Goal: Task Accomplishment & Management: Use online tool/utility

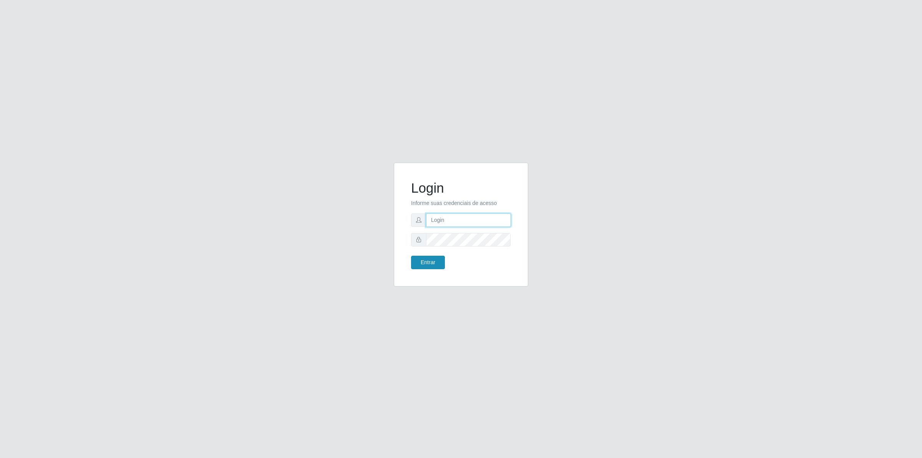
type input "[PERSON_NAME][EMAIL_ADDRESS][DOMAIN_NAME]"
click at [427, 262] on button "Entrar" at bounding box center [428, 262] width 34 height 13
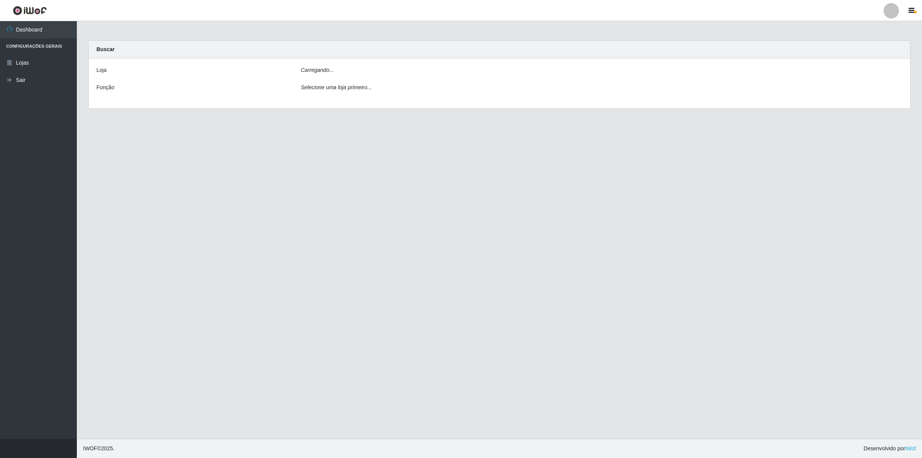
click at [429, 264] on main "Carregando... Buscar [PERSON_NAME]... Função Selecione uma loja primeiro..." at bounding box center [500, 229] width 846 height 417
click at [359, 72] on select "[Selecione...] Extrabom - Loja 01 Centro de Distribuição" at bounding box center [602, 72] width 602 height 13
select select "435"
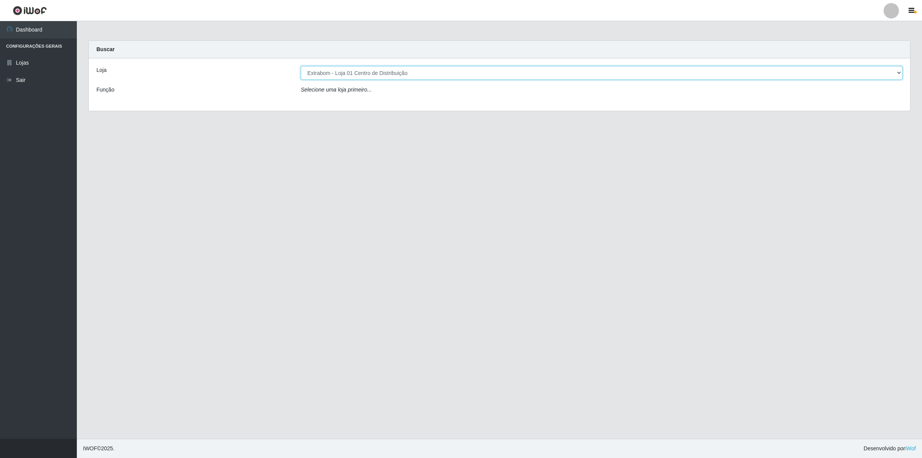
click at [301, 66] on select "[Selecione...] Extrabom - Loja 01 Centro de Distribuição" at bounding box center [602, 72] width 602 height 13
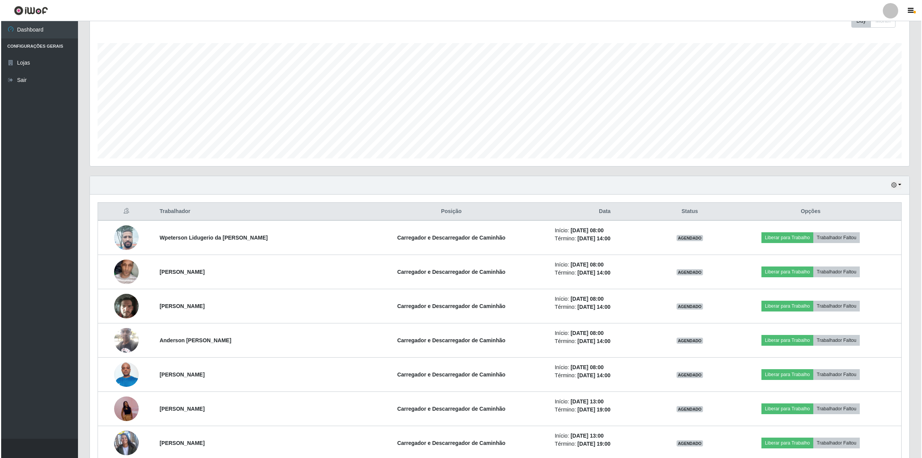
scroll to position [156, 0]
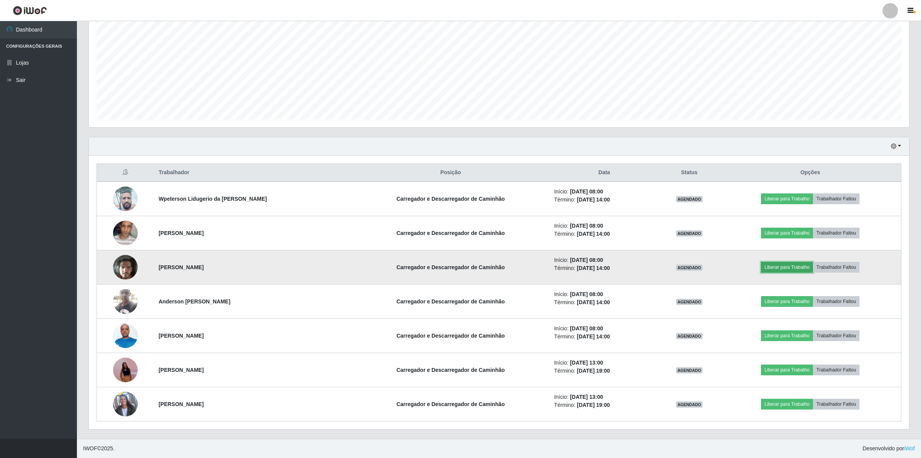
click at [788, 266] on button "Liberar para Trabalho" at bounding box center [787, 267] width 52 height 11
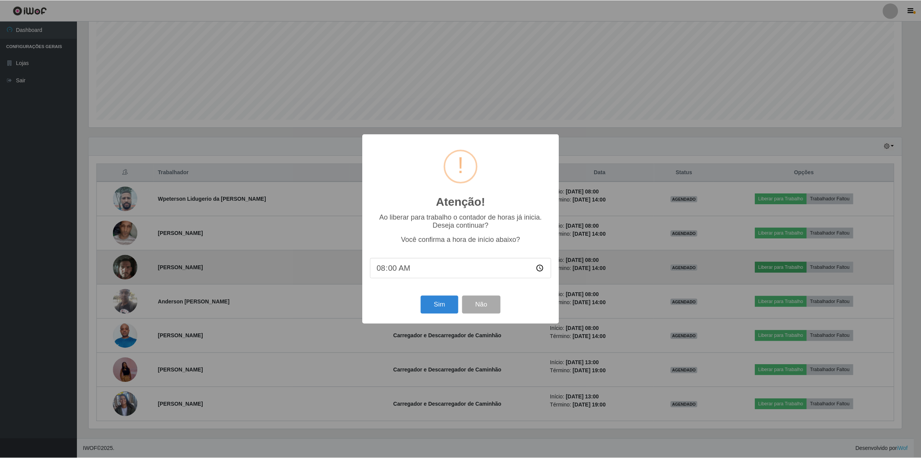
scroll to position [160, 814]
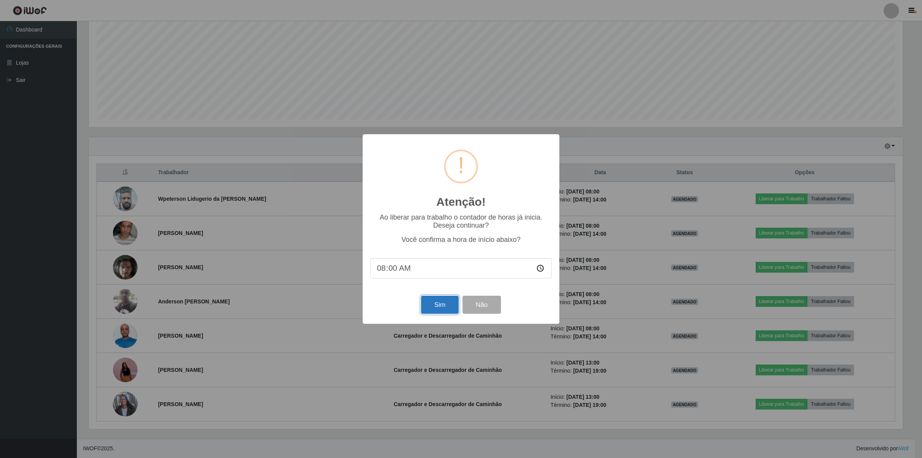
click at [440, 309] on button "Sim" at bounding box center [439, 305] width 37 height 18
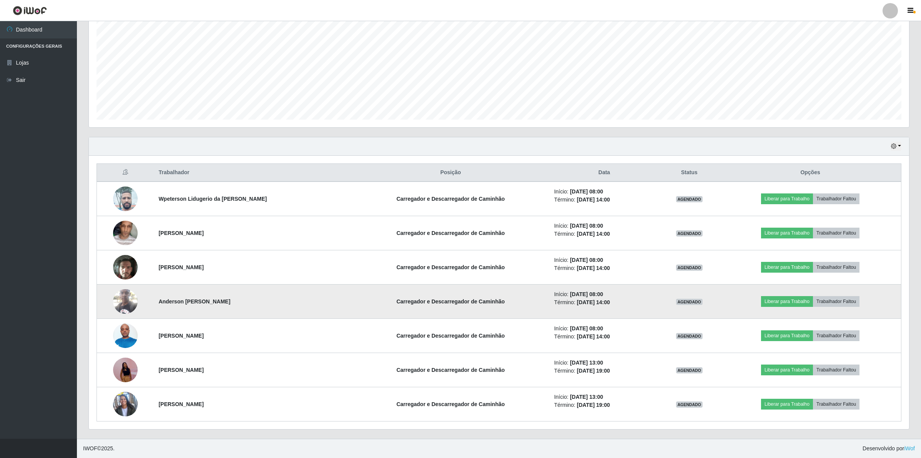
scroll to position [160, 821]
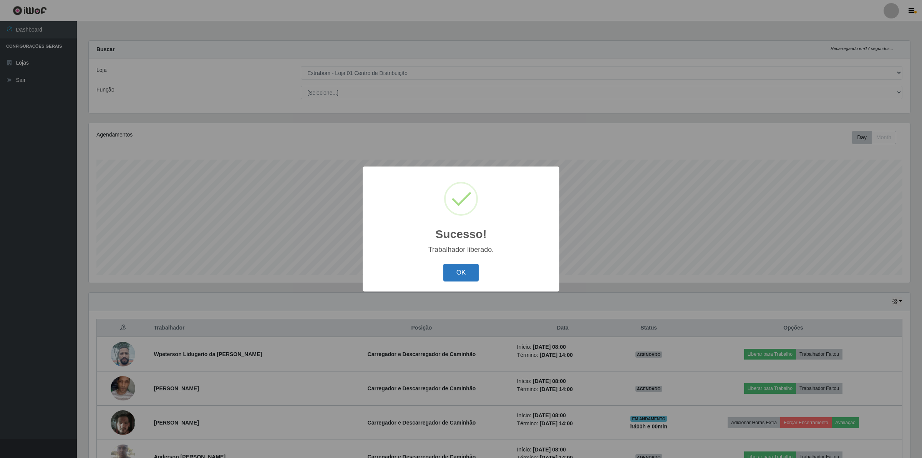
click at [464, 271] on button "OK" at bounding box center [462, 273] width 36 height 18
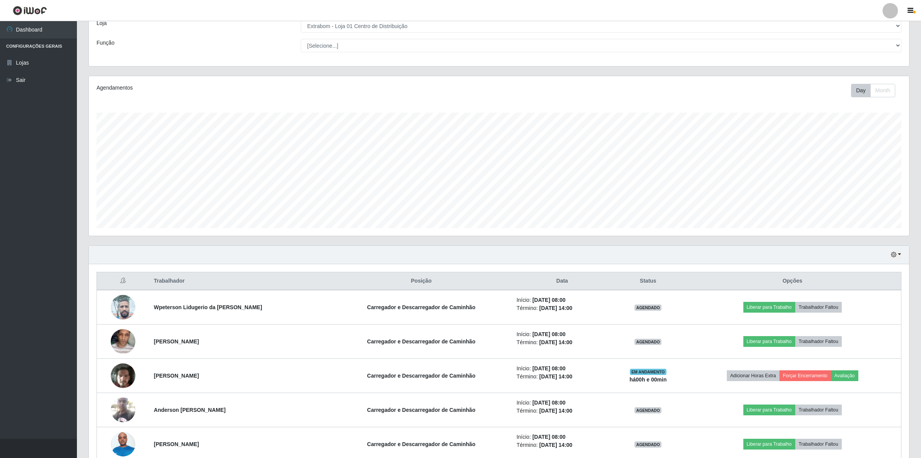
scroll to position [156, 0]
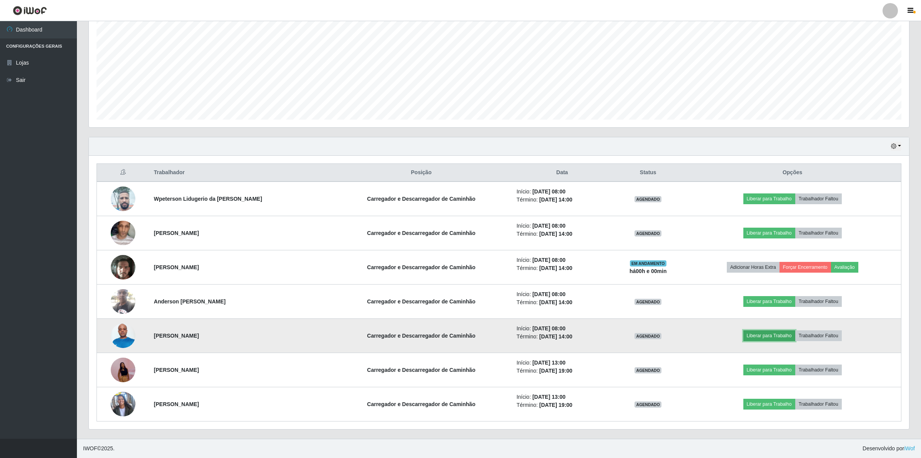
click at [750, 337] on button "Liberar para Trabalho" at bounding box center [769, 335] width 52 height 11
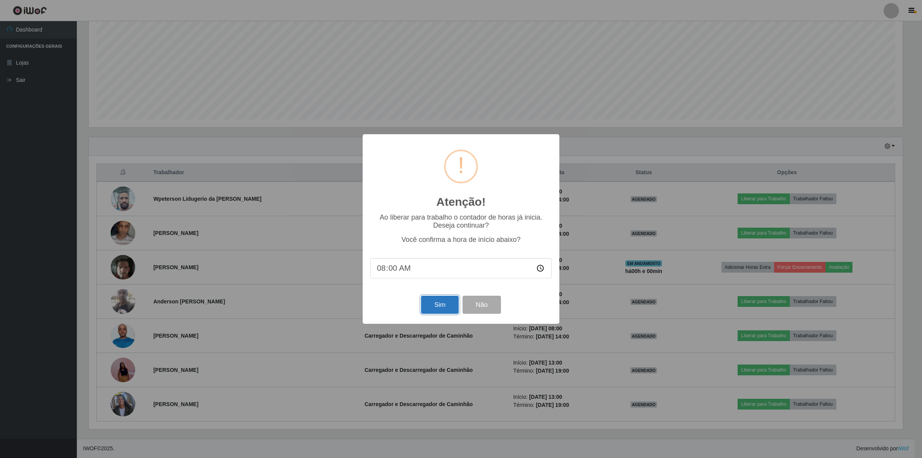
click at [439, 312] on button "Sim" at bounding box center [439, 305] width 37 height 18
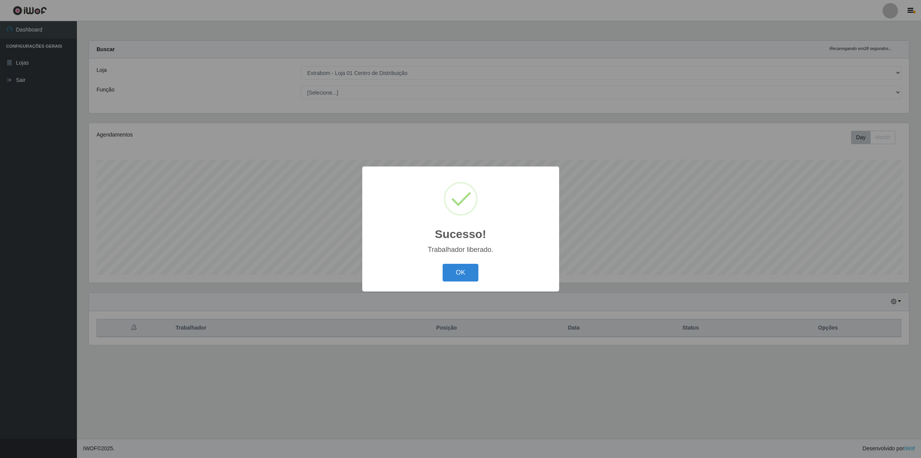
scroll to position [160, 821]
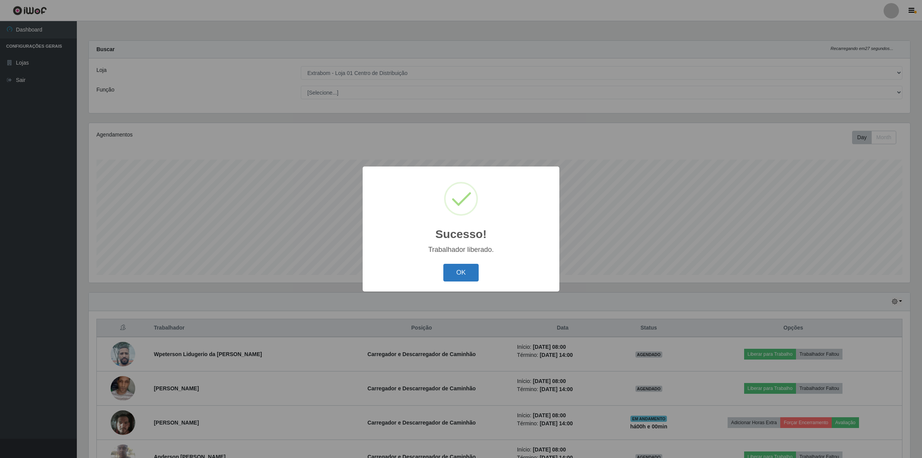
click at [455, 269] on button "OK" at bounding box center [462, 273] width 36 height 18
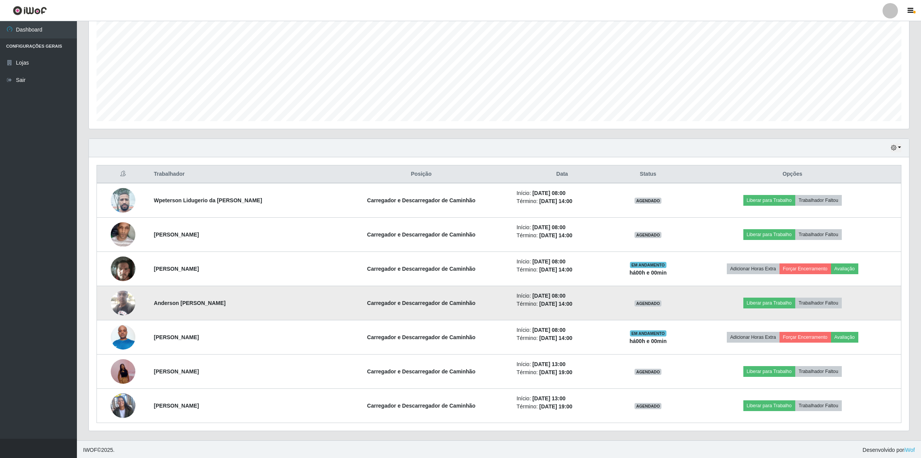
scroll to position [156, 0]
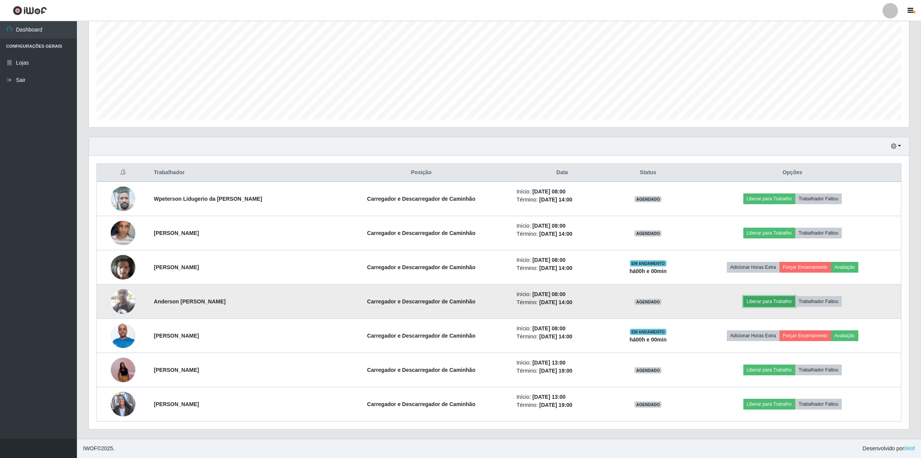
click at [778, 302] on button "Liberar para Trabalho" at bounding box center [769, 301] width 52 height 11
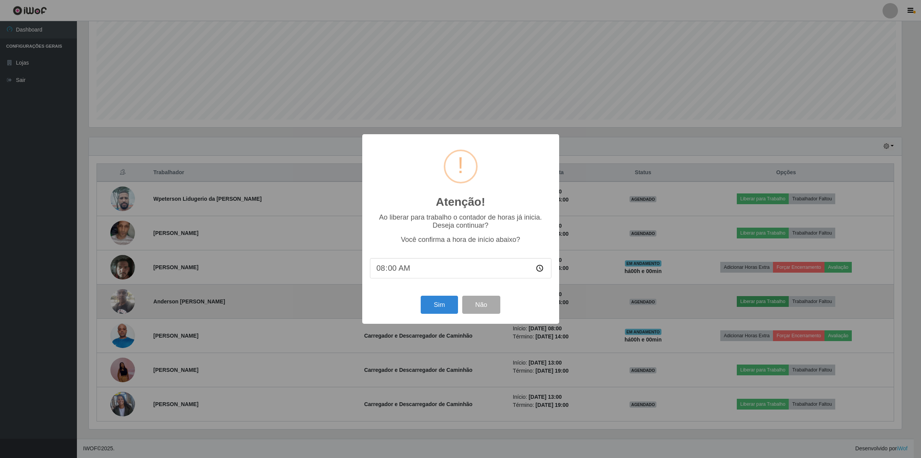
scroll to position [160, 814]
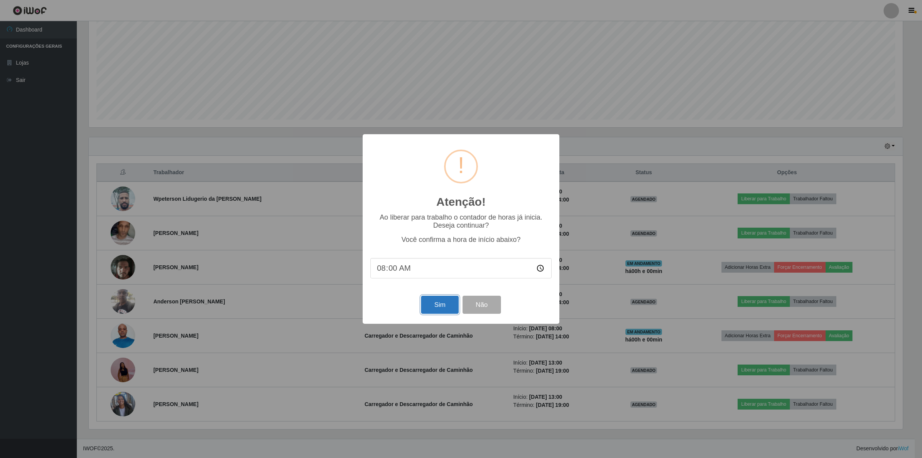
click at [437, 304] on button "Sim" at bounding box center [439, 305] width 37 height 18
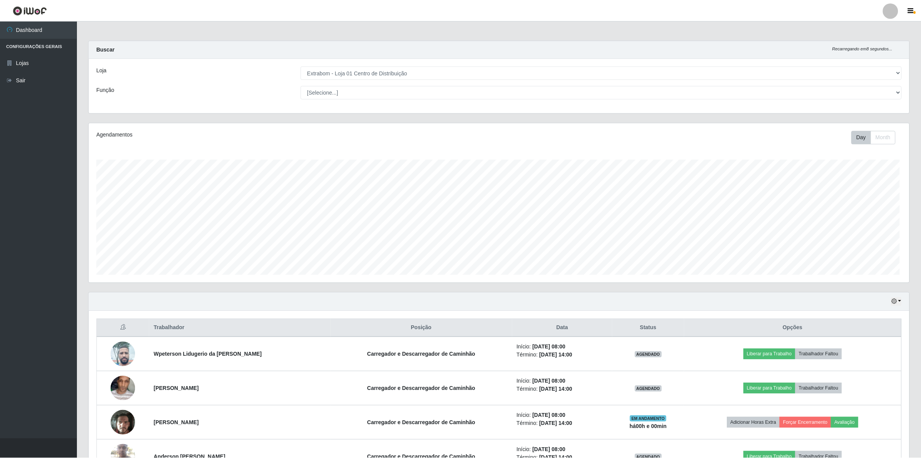
scroll to position [160, 821]
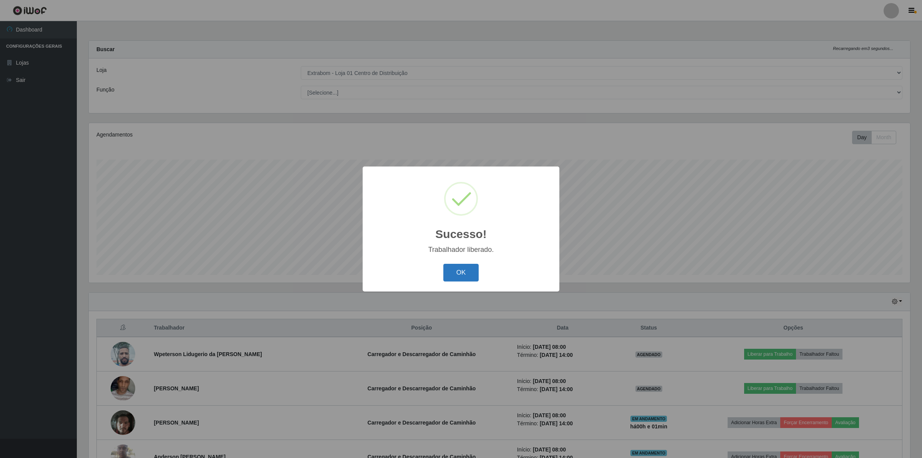
click at [454, 279] on button "OK" at bounding box center [462, 273] width 36 height 18
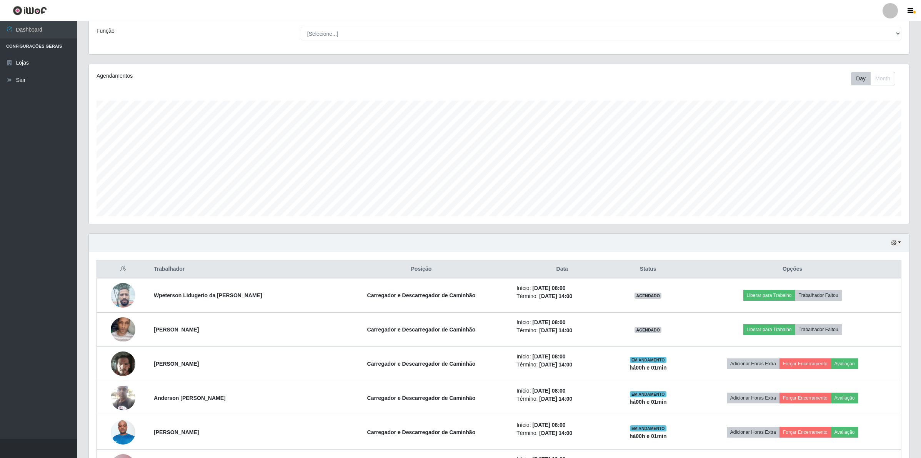
scroll to position [156, 0]
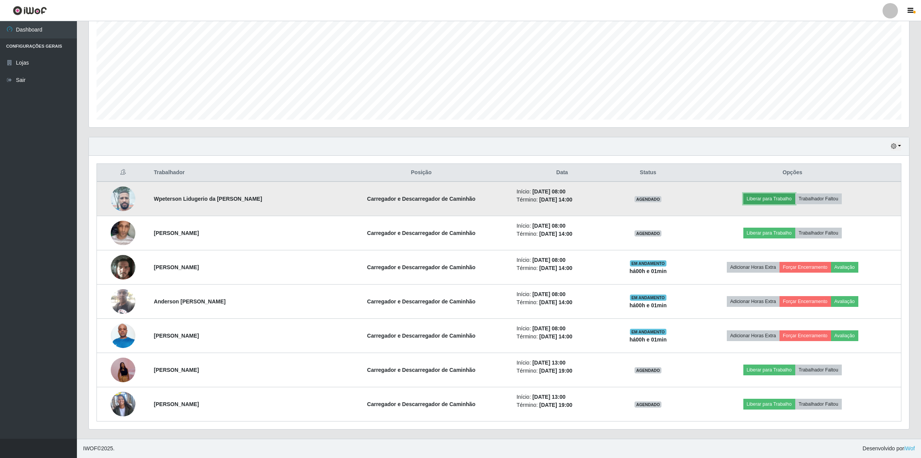
click at [780, 193] on button "Liberar para Trabalho" at bounding box center [769, 198] width 52 height 11
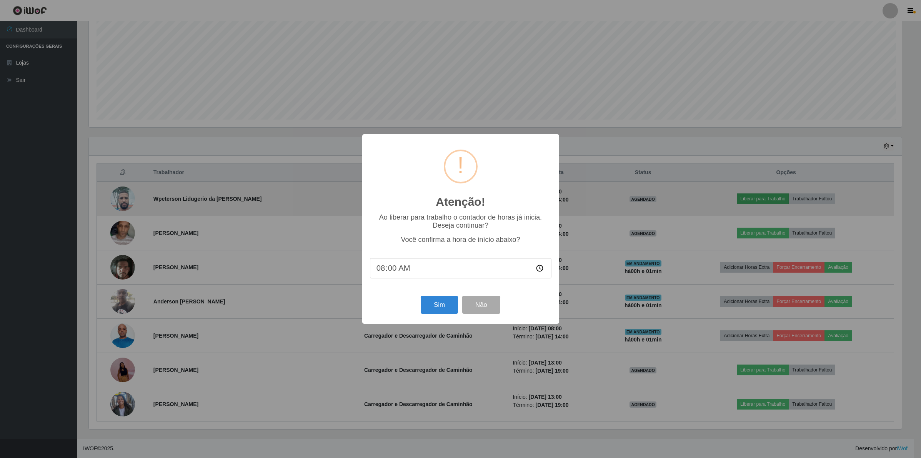
scroll to position [160, 814]
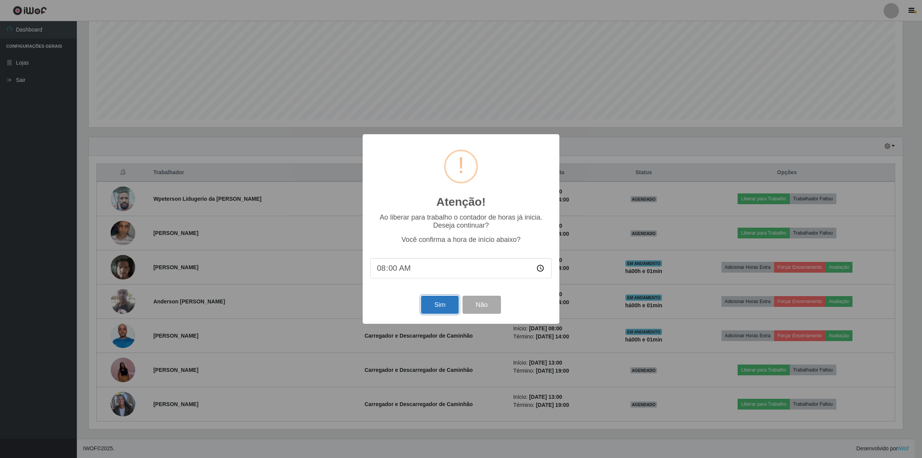
click at [432, 304] on button "Sim" at bounding box center [439, 305] width 37 height 18
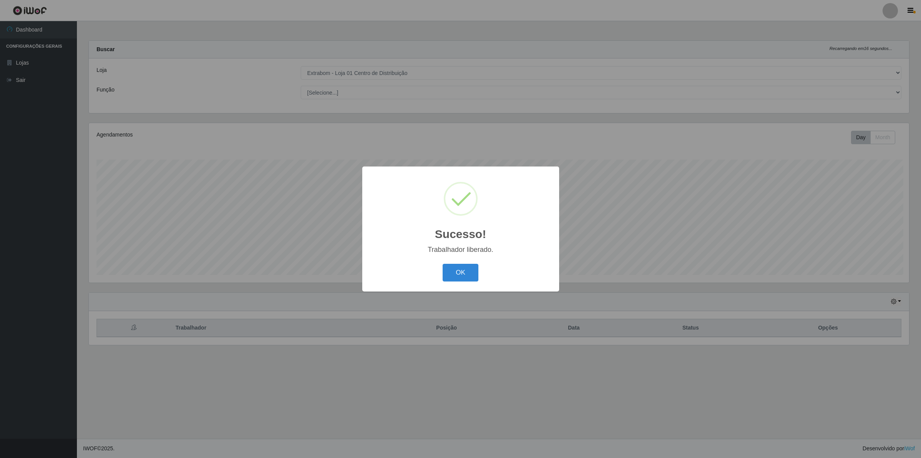
scroll to position [160, 821]
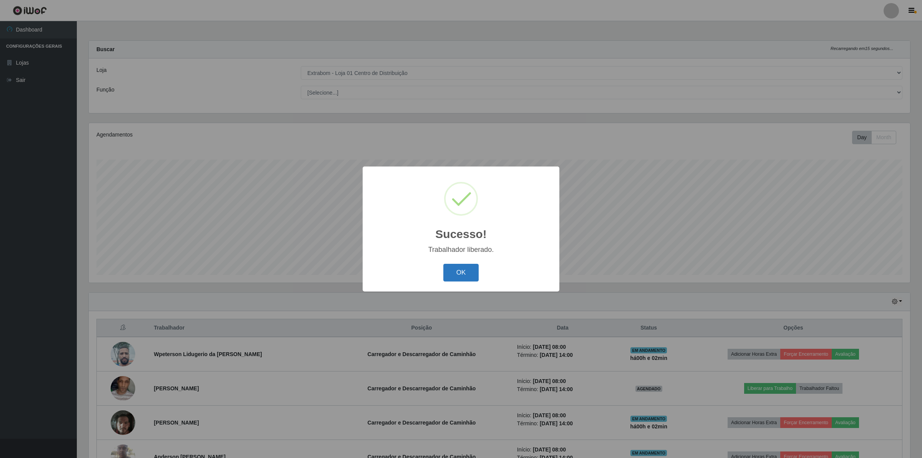
click at [460, 267] on button "OK" at bounding box center [462, 273] width 36 height 18
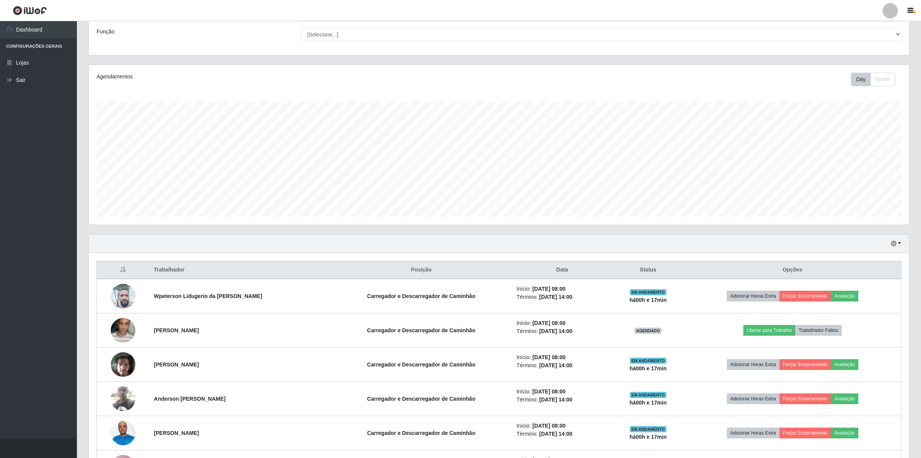
scroll to position [144, 0]
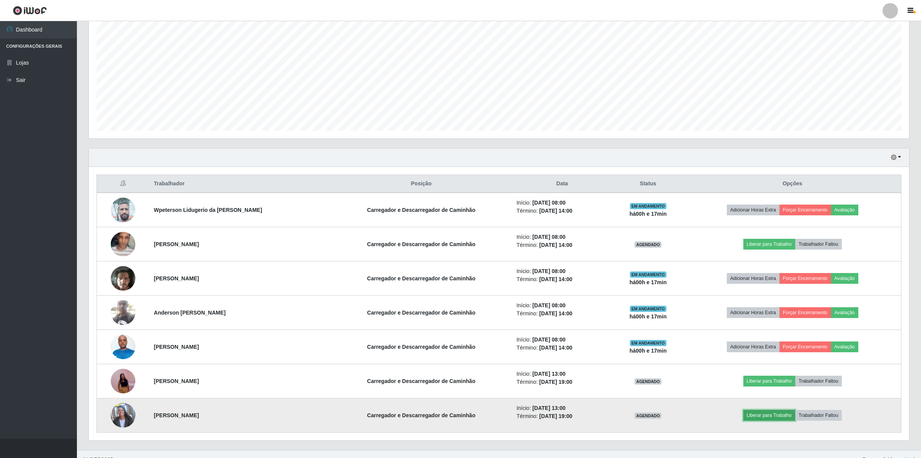
click at [761, 415] on button "Liberar para Trabalho" at bounding box center [769, 415] width 52 height 11
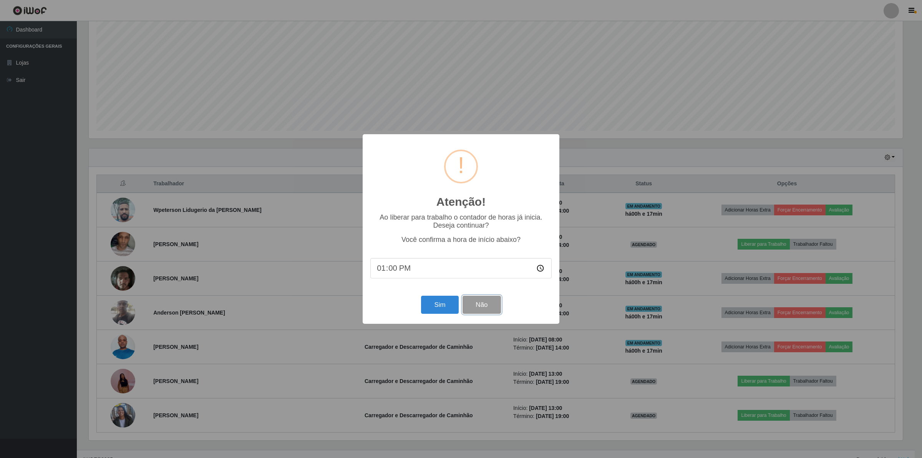
click at [492, 305] on button "Não" at bounding box center [482, 305] width 38 height 18
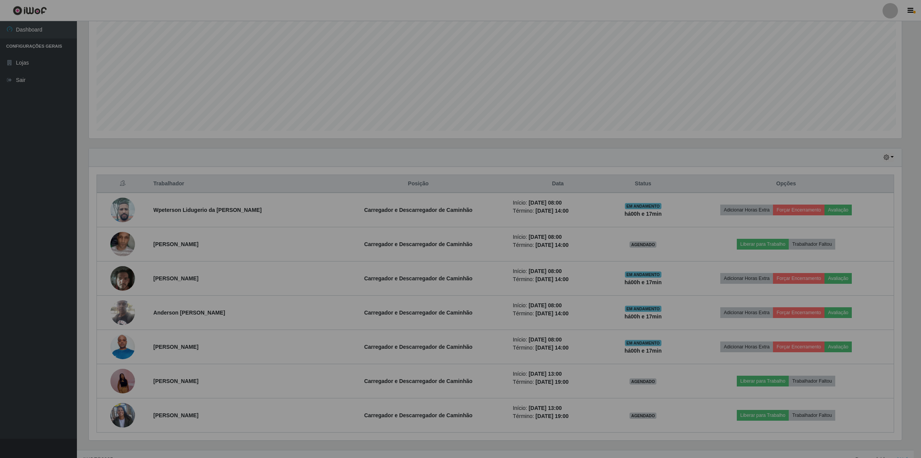
scroll to position [160, 819]
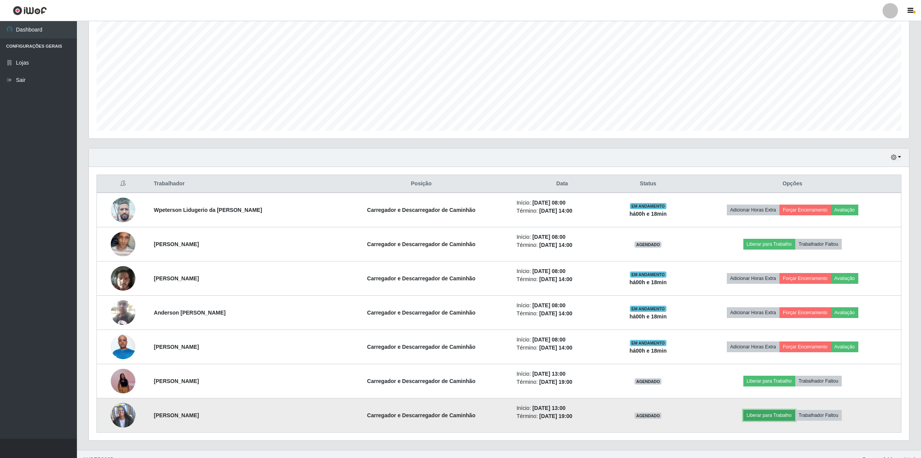
click at [760, 416] on button "Liberar para Trabalho" at bounding box center [769, 415] width 52 height 11
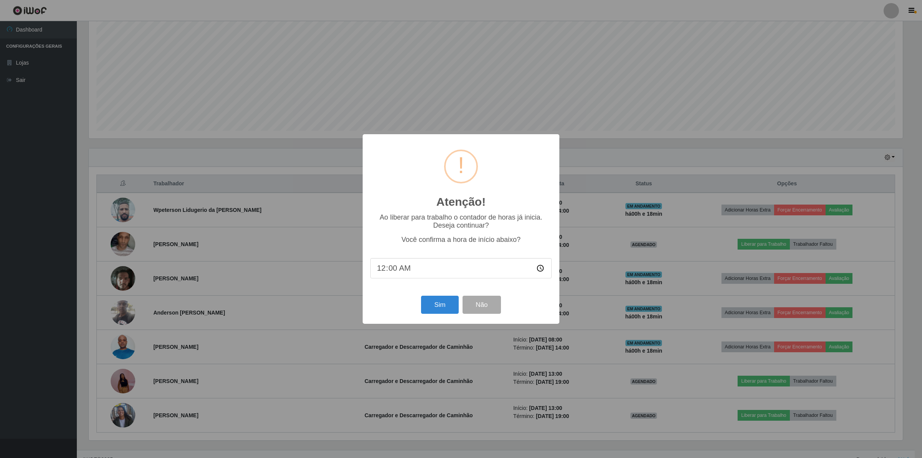
type input "08:00"
click at [439, 302] on button "Sim" at bounding box center [439, 305] width 37 height 18
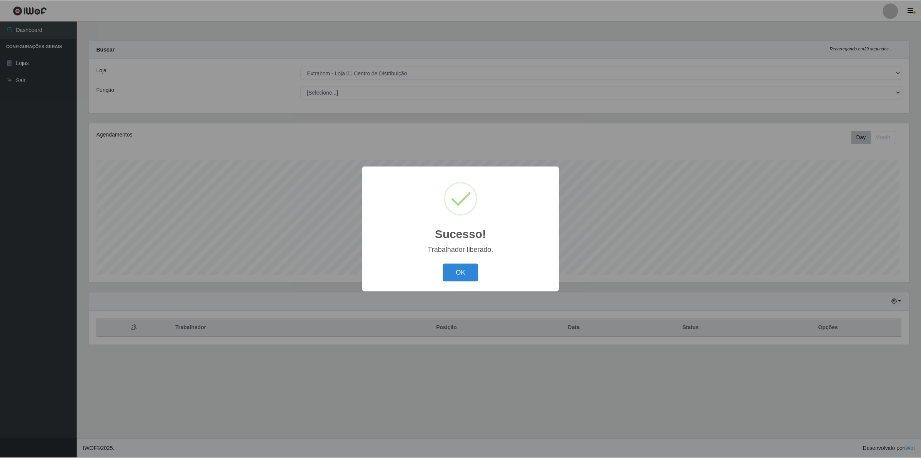
scroll to position [160, 821]
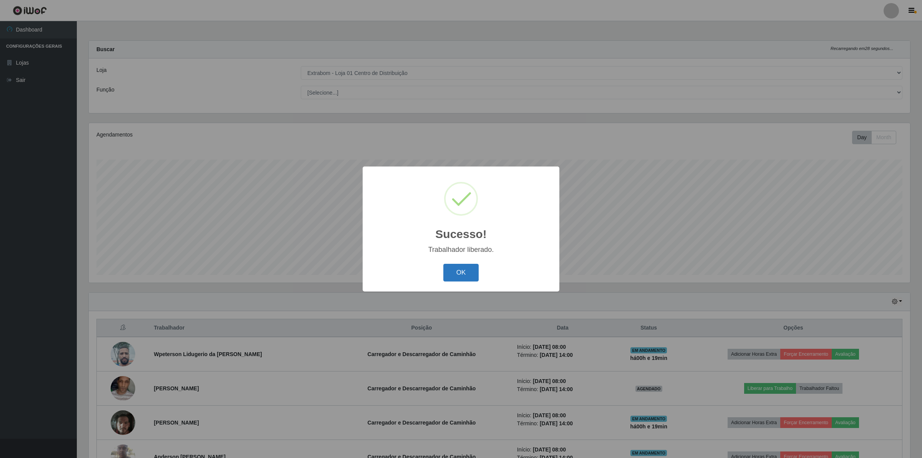
click at [468, 275] on button "OK" at bounding box center [462, 273] width 36 height 18
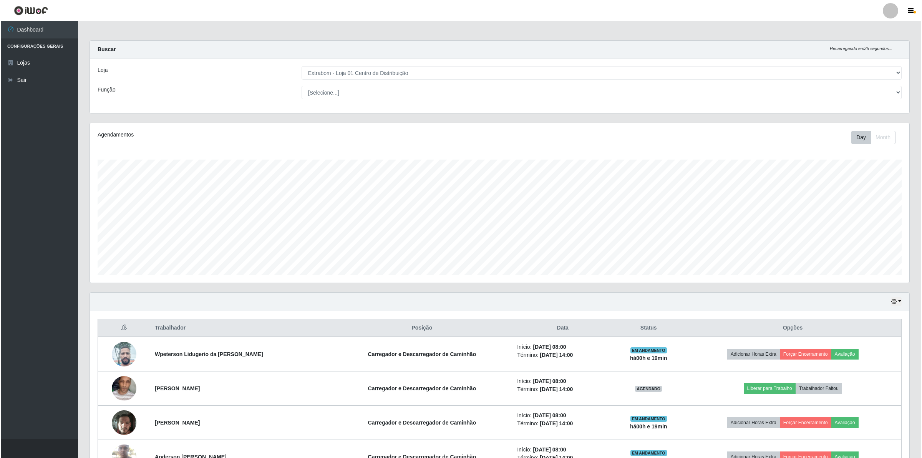
scroll to position [144, 0]
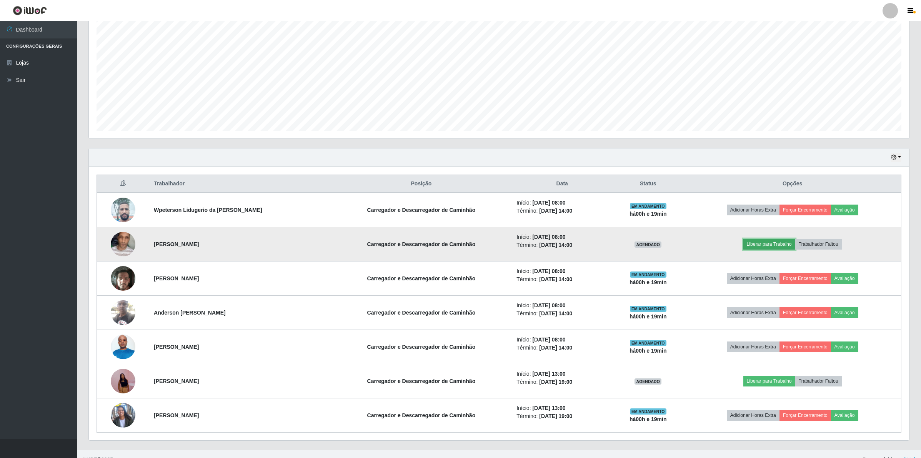
click at [768, 245] on button "Liberar para Trabalho" at bounding box center [769, 244] width 52 height 11
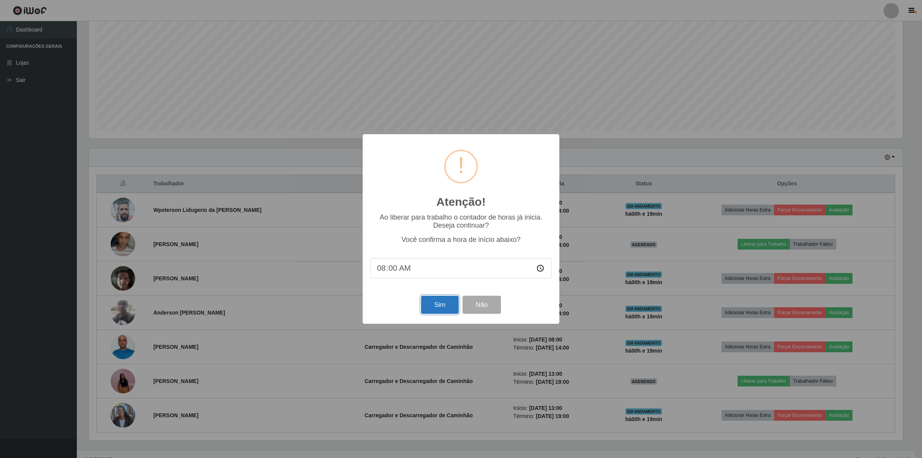
click at [435, 309] on button "Sim" at bounding box center [439, 305] width 37 height 18
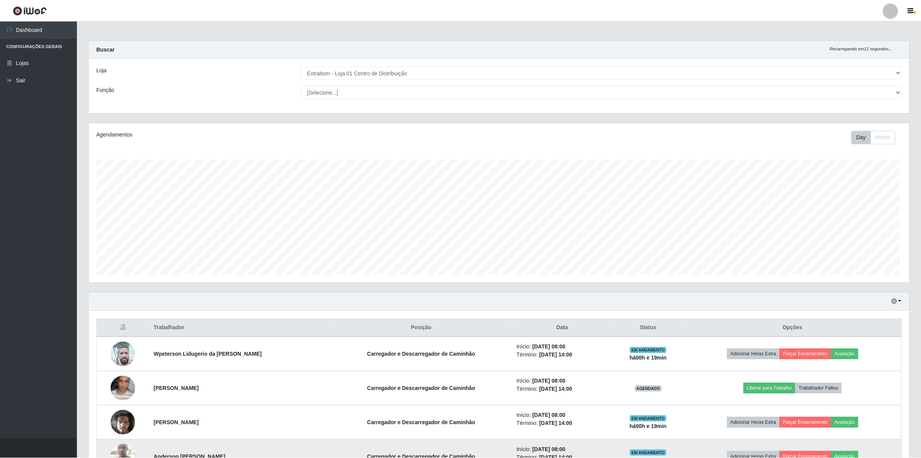
scroll to position [160, 821]
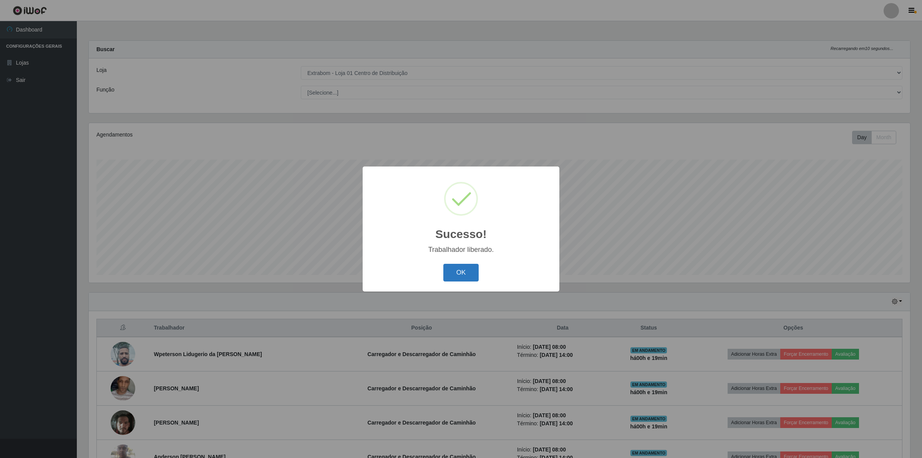
click at [449, 269] on button "OK" at bounding box center [462, 273] width 36 height 18
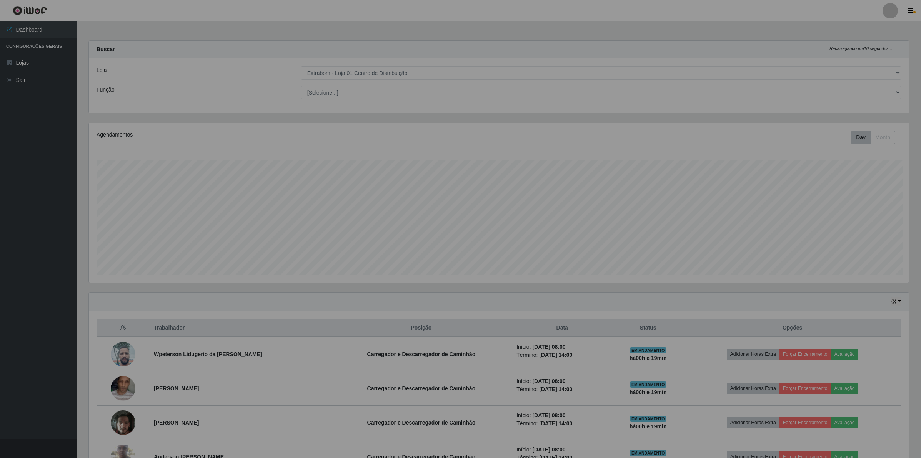
scroll to position [384193, 383533]
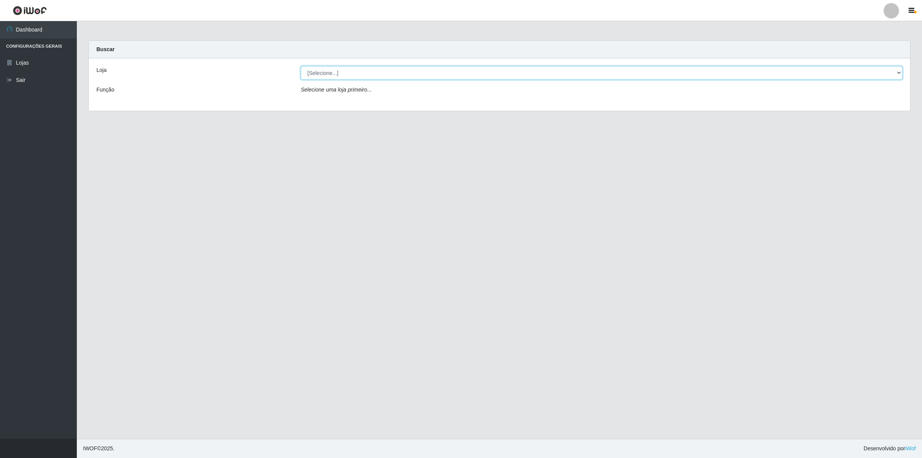
click at [329, 79] on select "[Selecione...] Extrabom - Loja 01 Centro de Distribuição" at bounding box center [602, 72] width 602 height 13
select select "435"
click at [301, 66] on select "[Selecione...] Extrabom - Loja 01 Centro de Distribuição" at bounding box center [602, 72] width 602 height 13
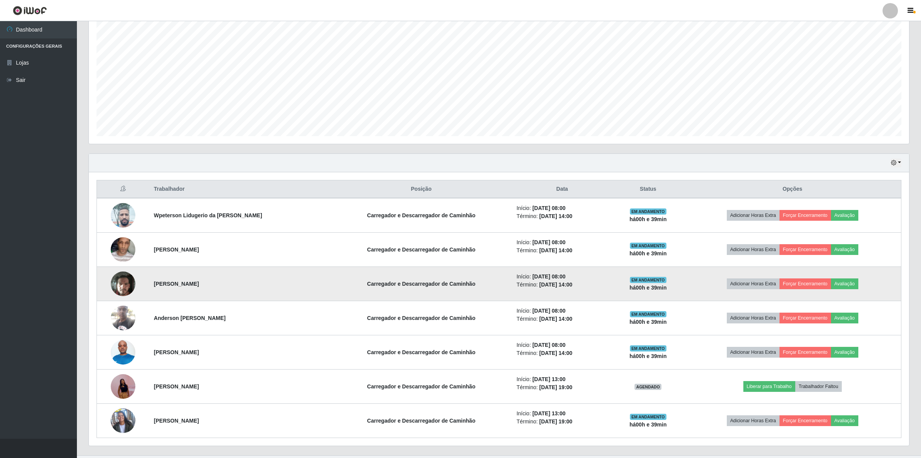
scroll to position [156, 0]
